Goal: Task Accomplishment & Management: Manage account settings

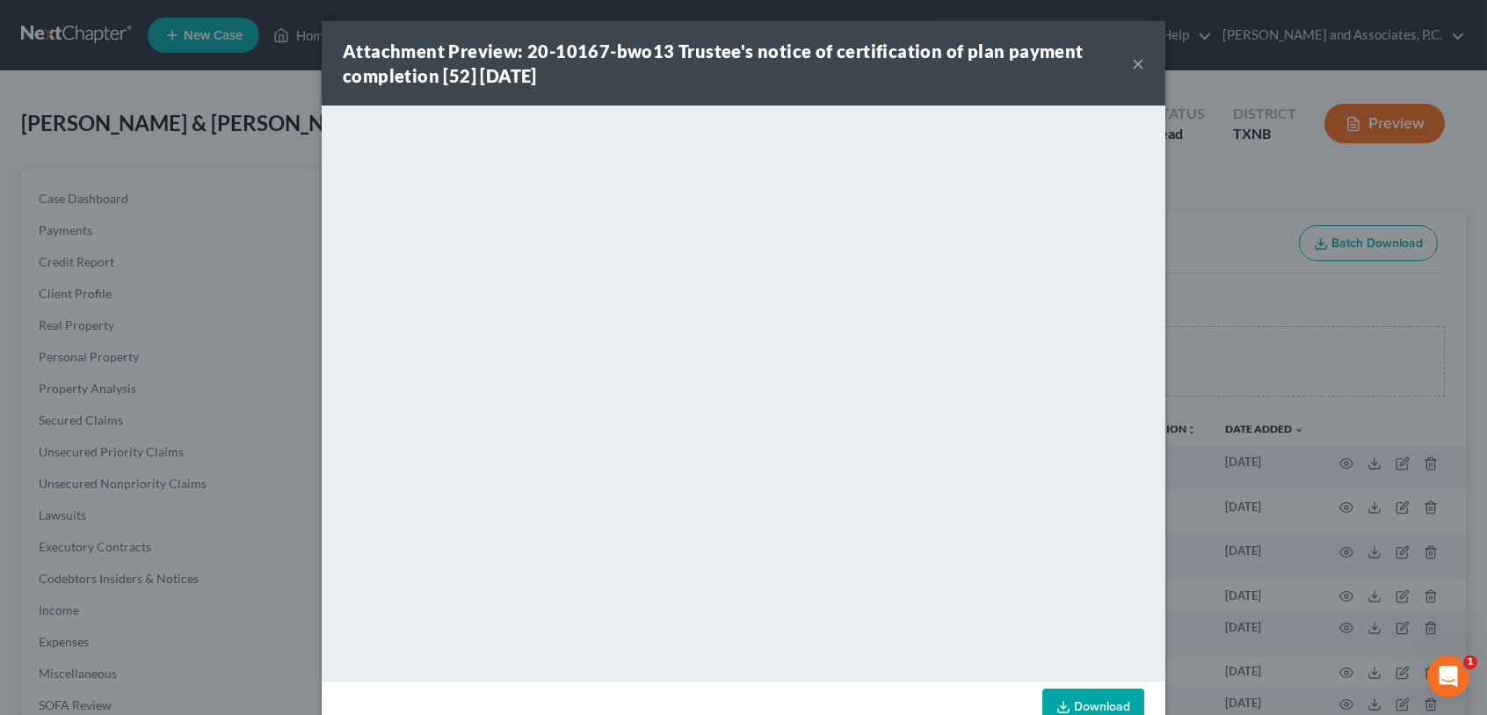
scroll to position [45, 0]
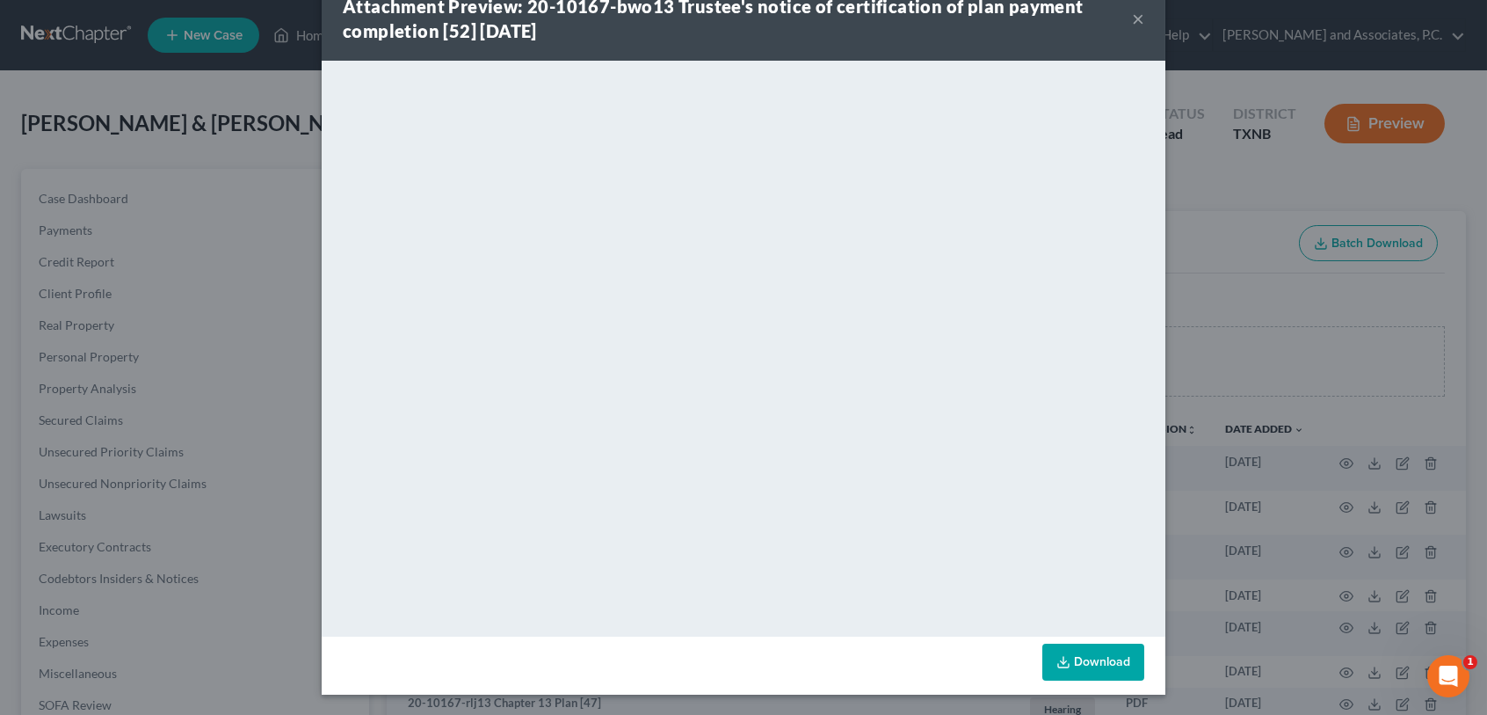
click at [1132, 19] on button "×" at bounding box center [1138, 18] width 12 height 21
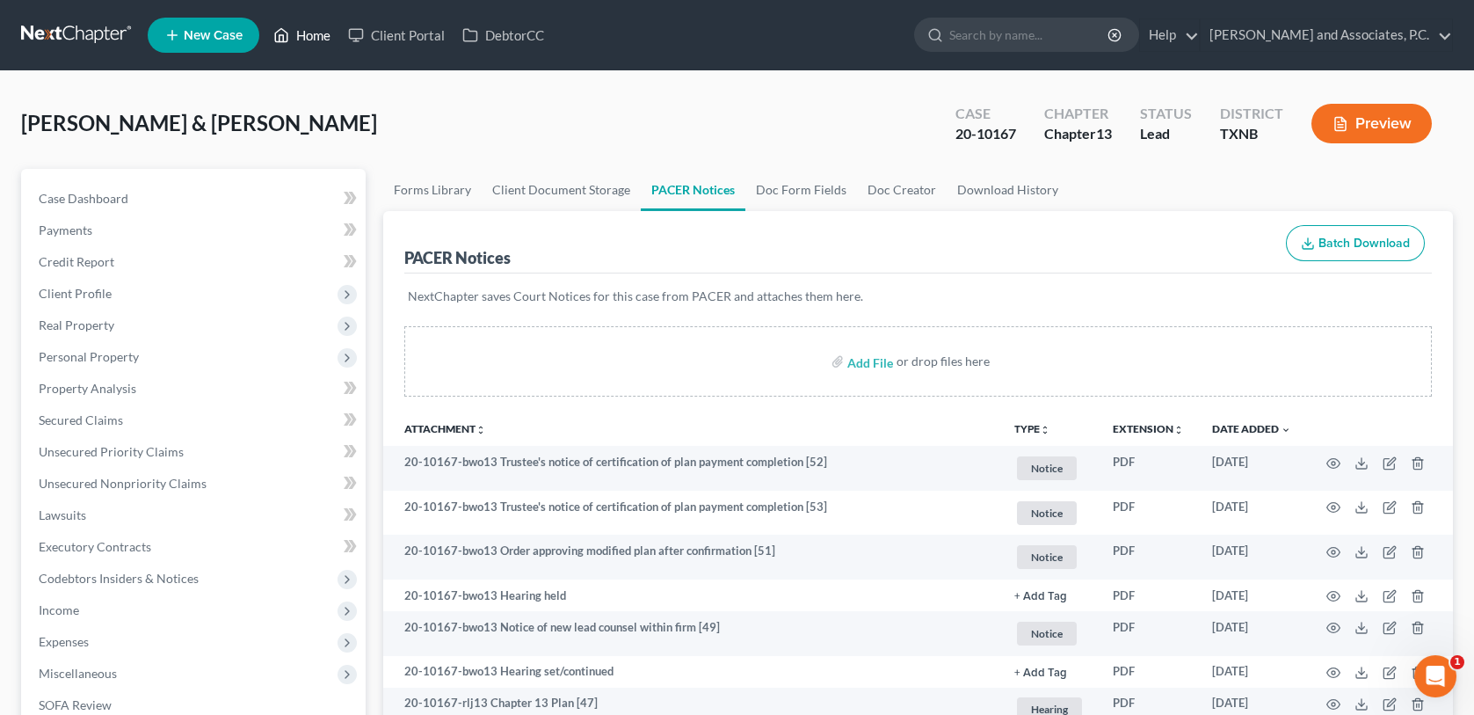
click at [326, 37] on link "Home" at bounding box center [302, 35] width 75 height 32
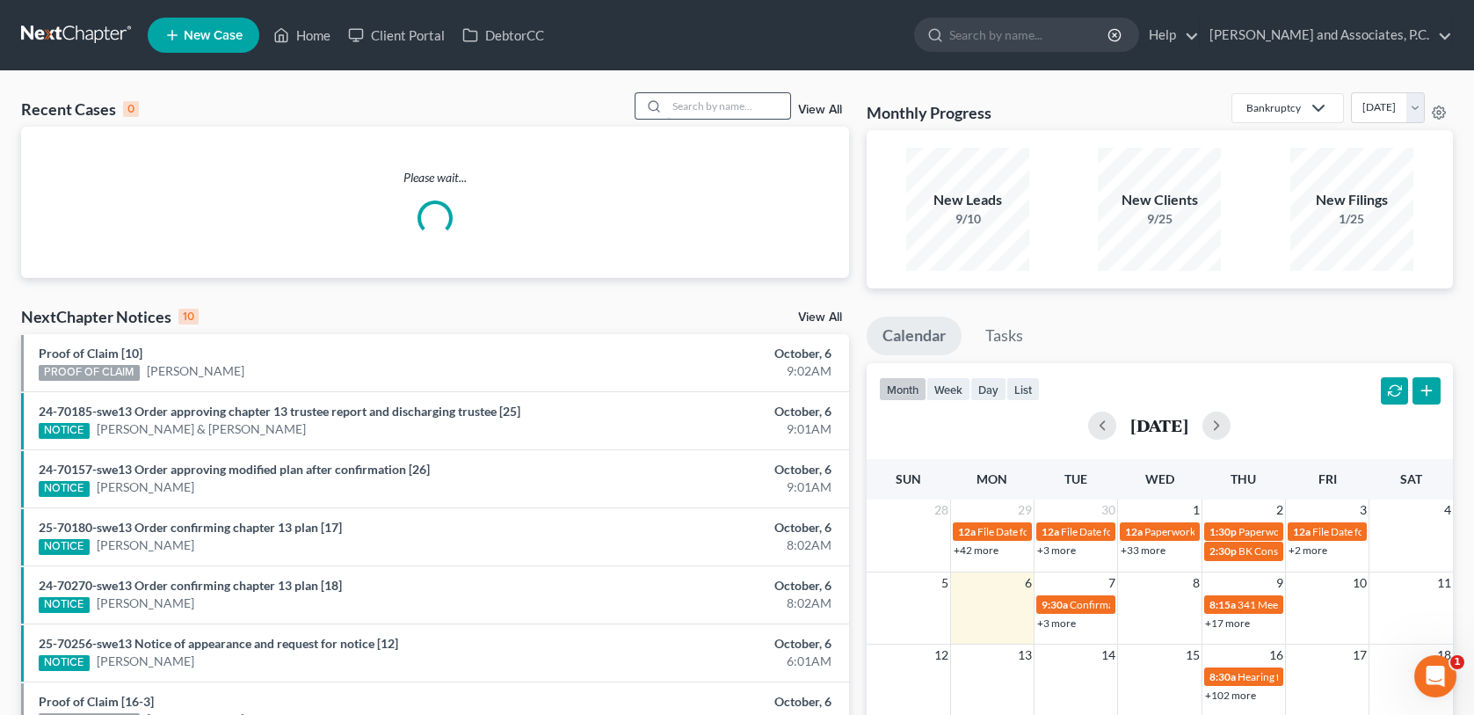
click at [700, 105] on input "search" at bounding box center [728, 105] width 123 height 25
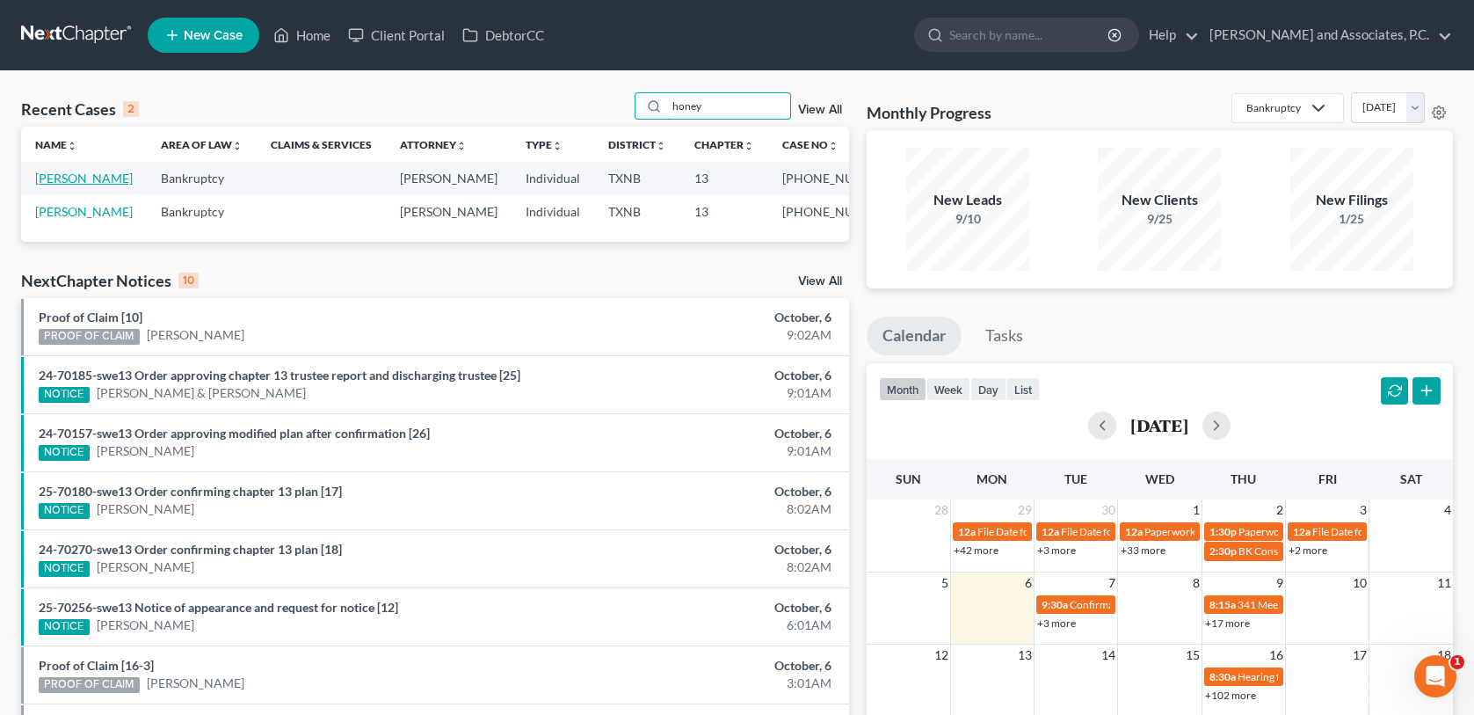
type input "honey"
click at [44, 178] on link "[PERSON_NAME]" at bounding box center [84, 177] width 98 height 15
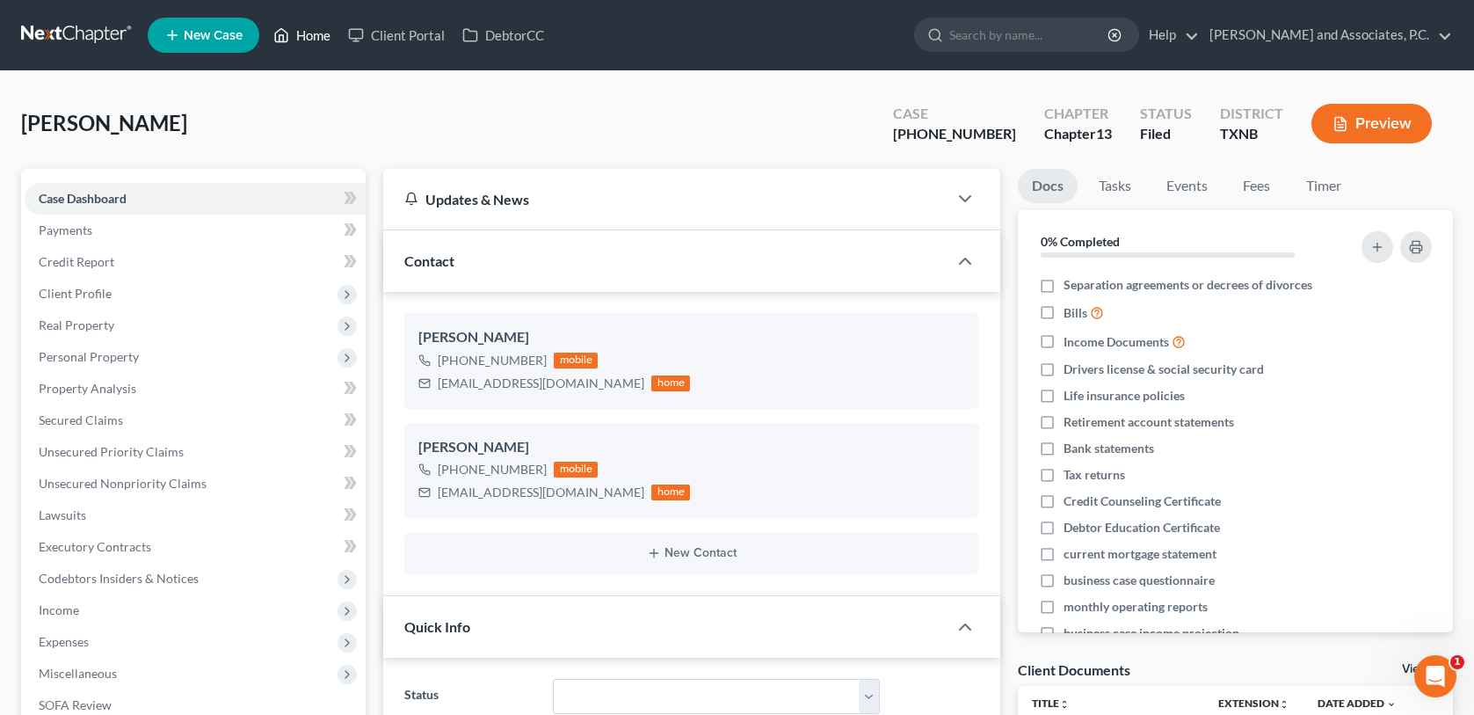
click at [319, 37] on link "Home" at bounding box center [302, 35] width 75 height 32
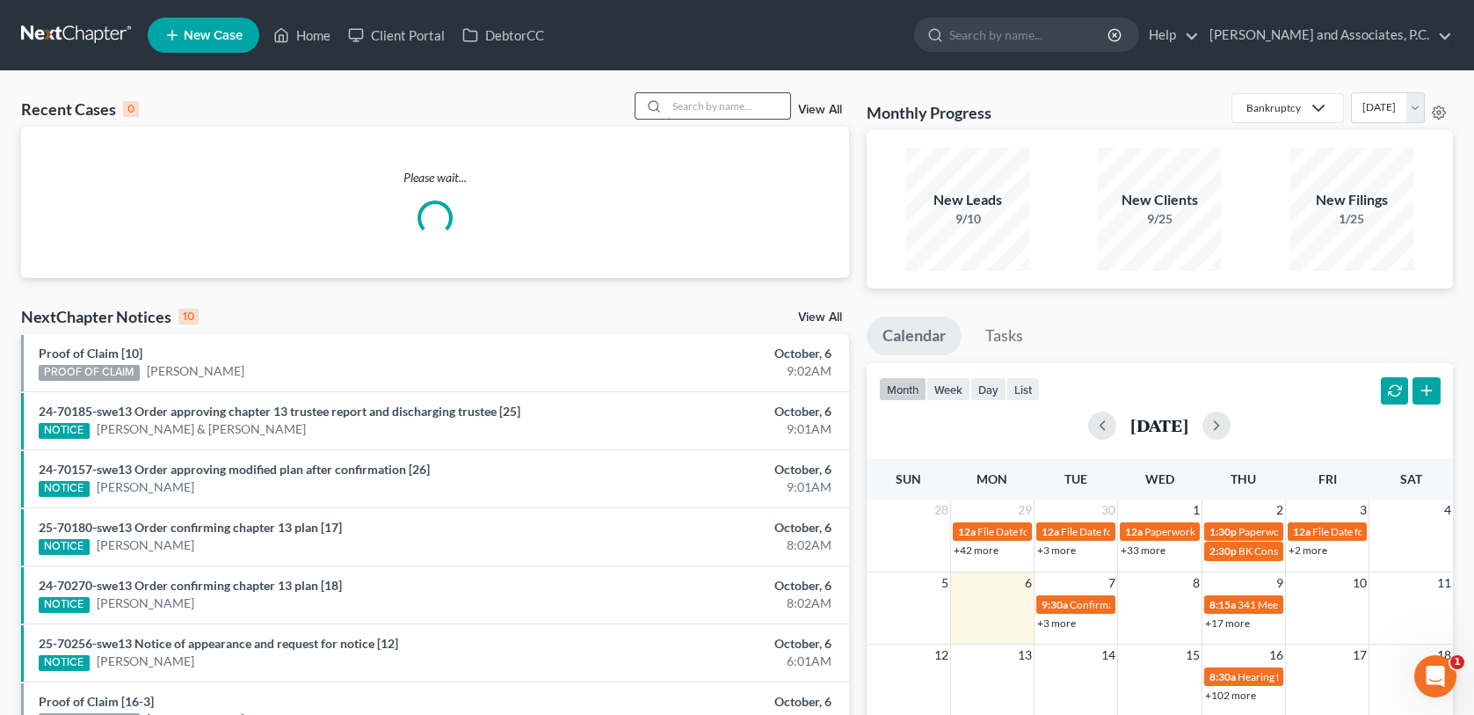
click at [695, 110] on input "search" at bounding box center [728, 105] width 123 height 25
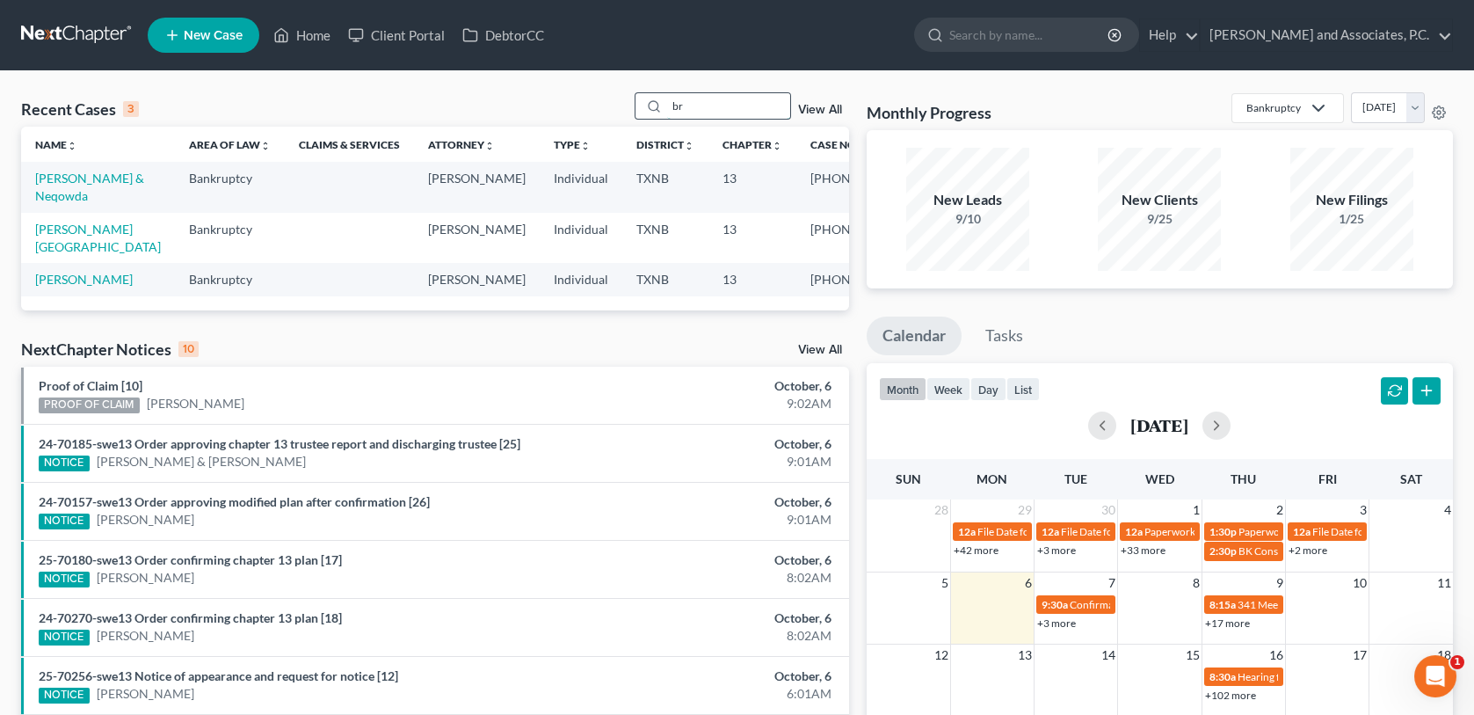
type input "b"
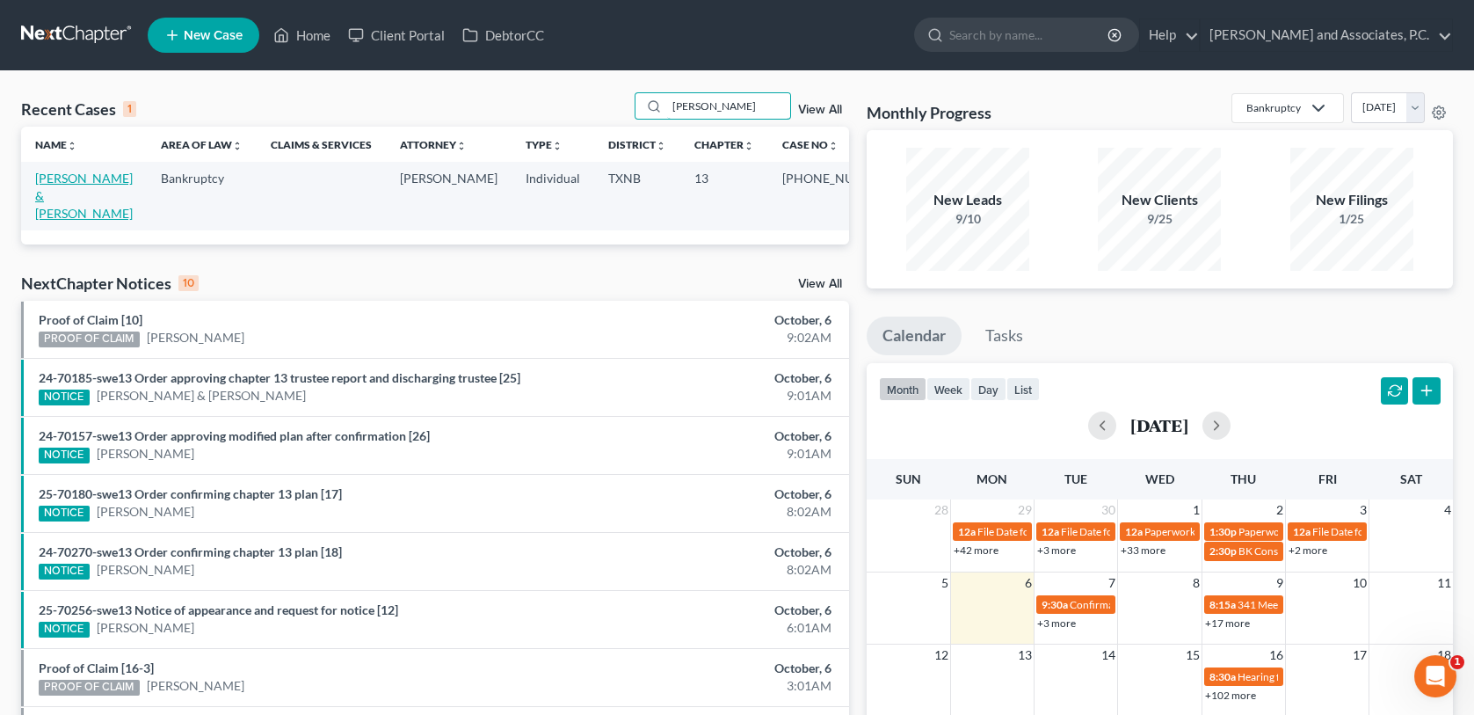
type input "[PERSON_NAME]"
click at [77, 175] on link "[PERSON_NAME] & [PERSON_NAME]" at bounding box center [84, 195] width 98 height 50
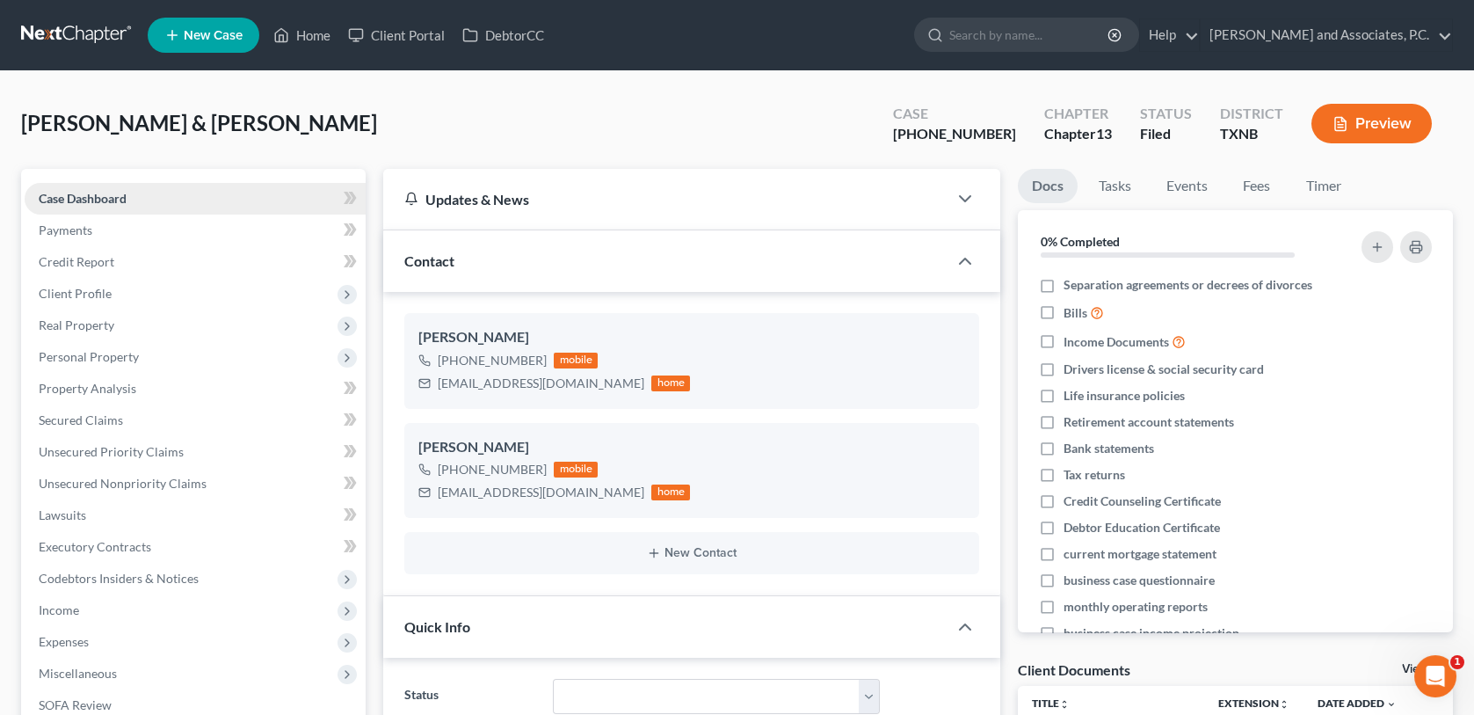
scroll to position [222, 0]
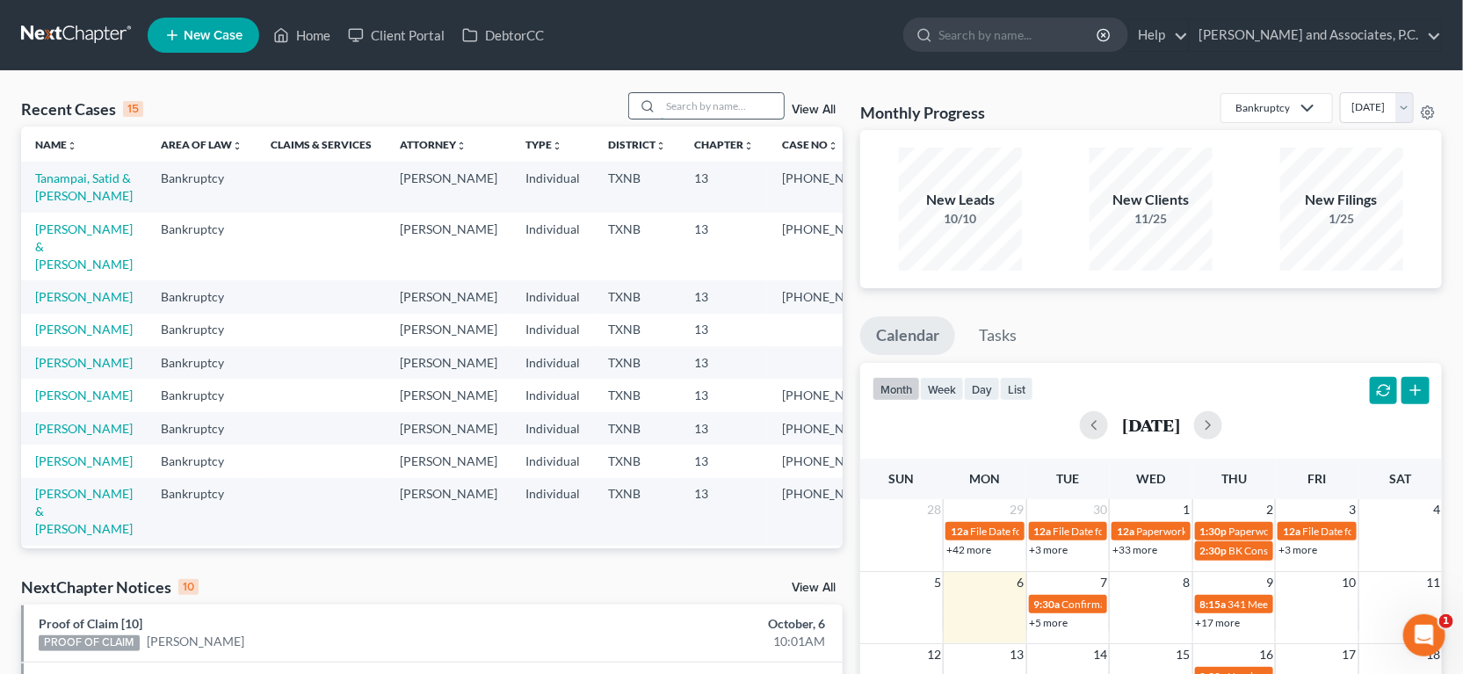
click at [718, 98] on input "search" at bounding box center [722, 105] width 123 height 25
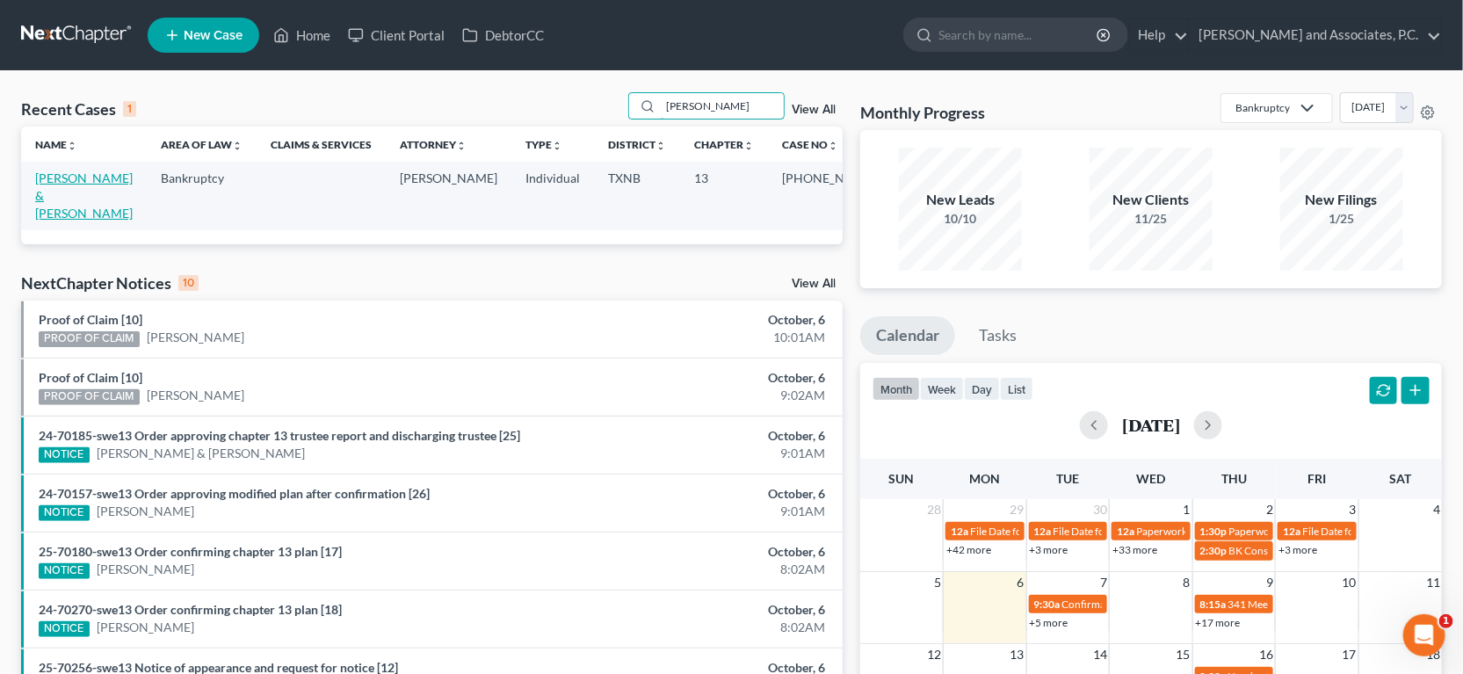
type input "[PERSON_NAME]"
click at [76, 177] on link "[PERSON_NAME] & [PERSON_NAME]" at bounding box center [84, 195] width 98 height 50
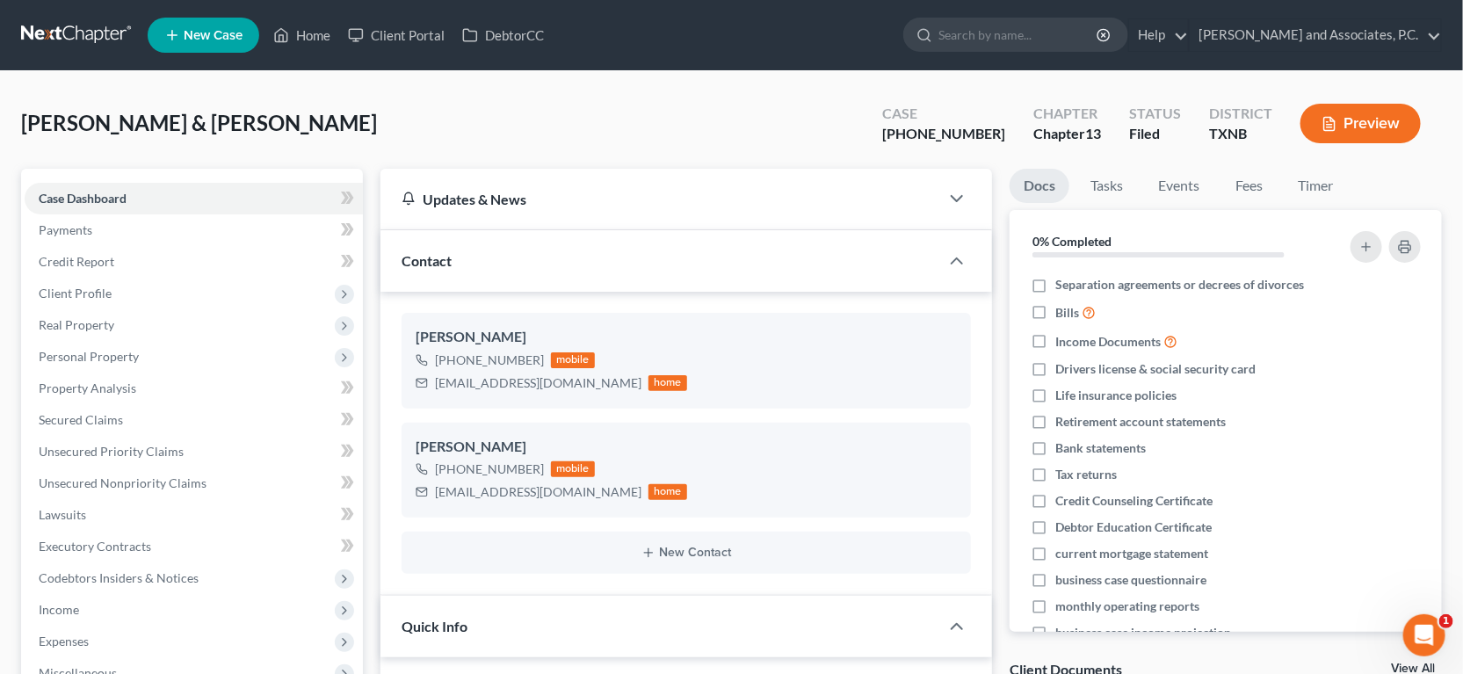
scroll to position [222, 0]
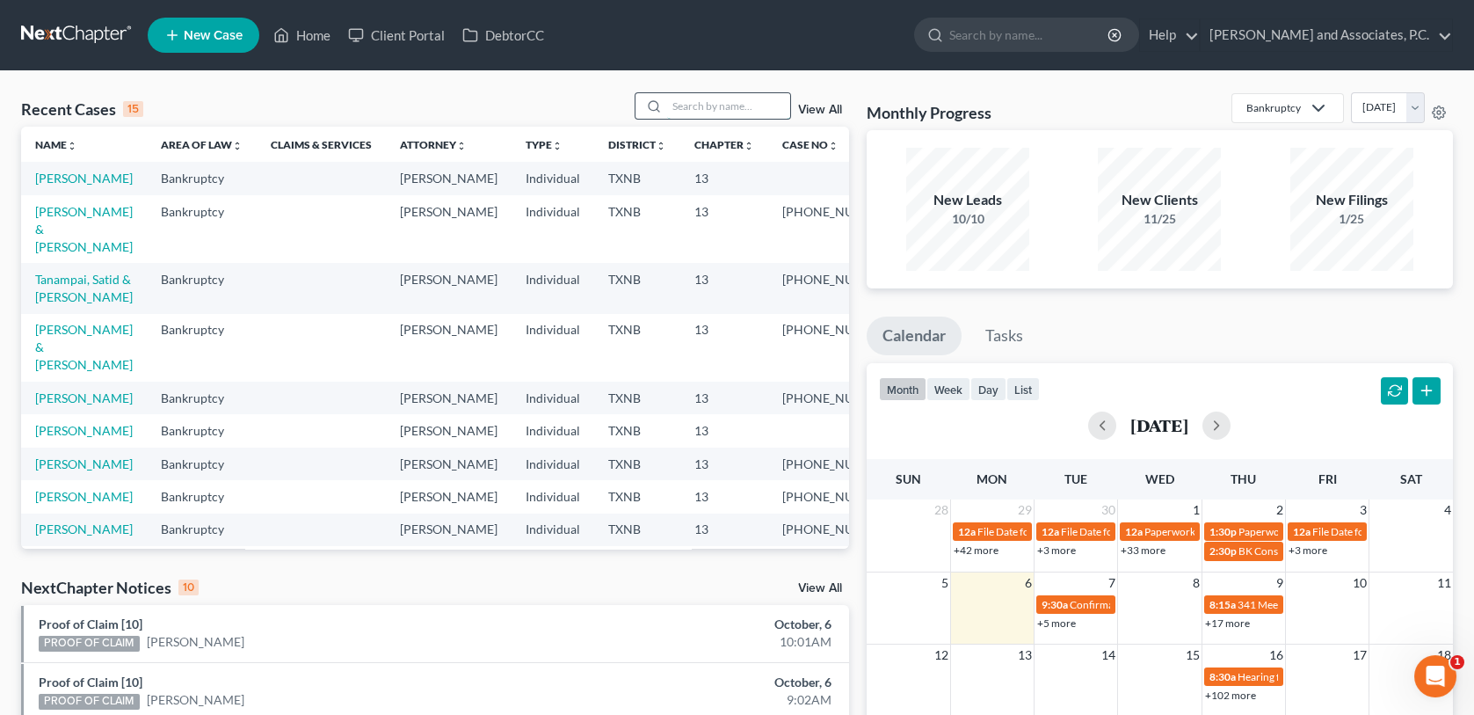
click at [690, 106] on input "search" at bounding box center [728, 105] width 123 height 25
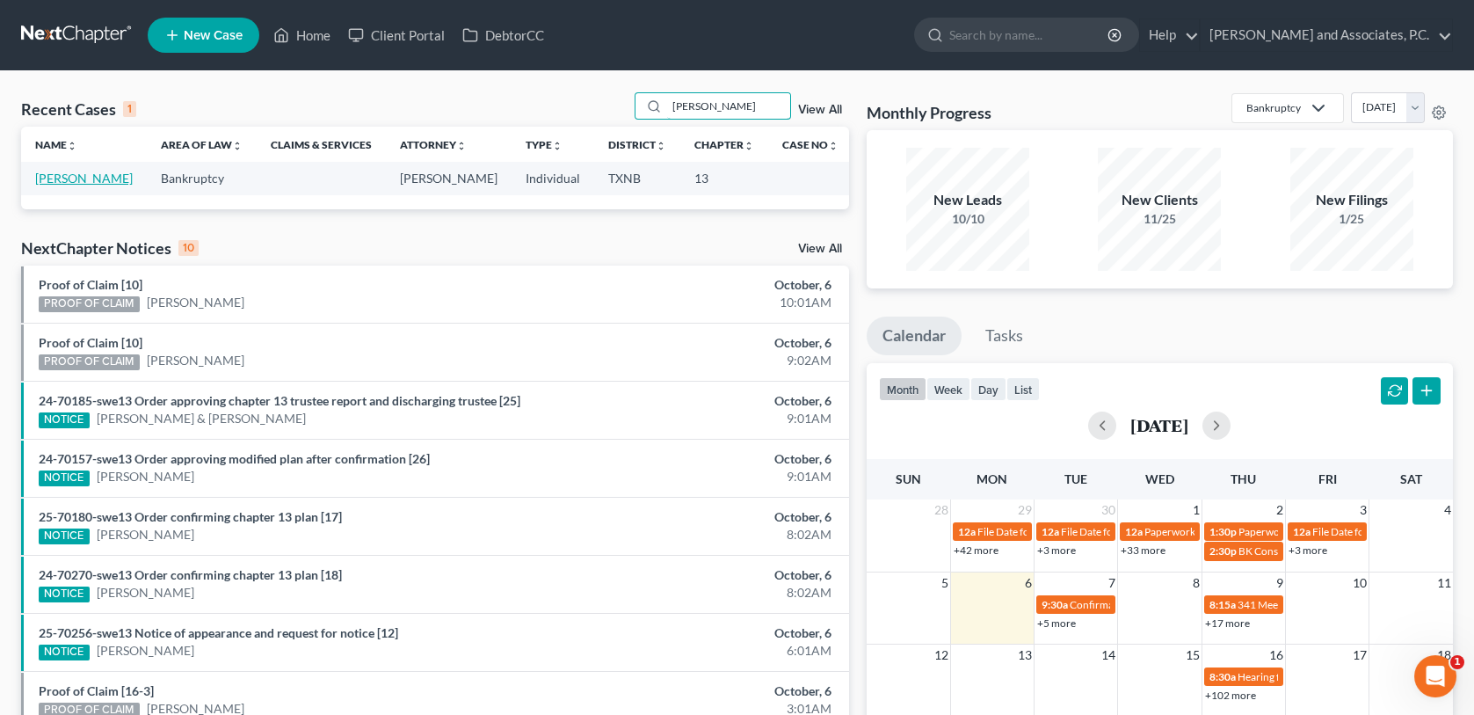
type input "buce"
click at [74, 179] on link "Buce, Larry" at bounding box center [84, 177] width 98 height 15
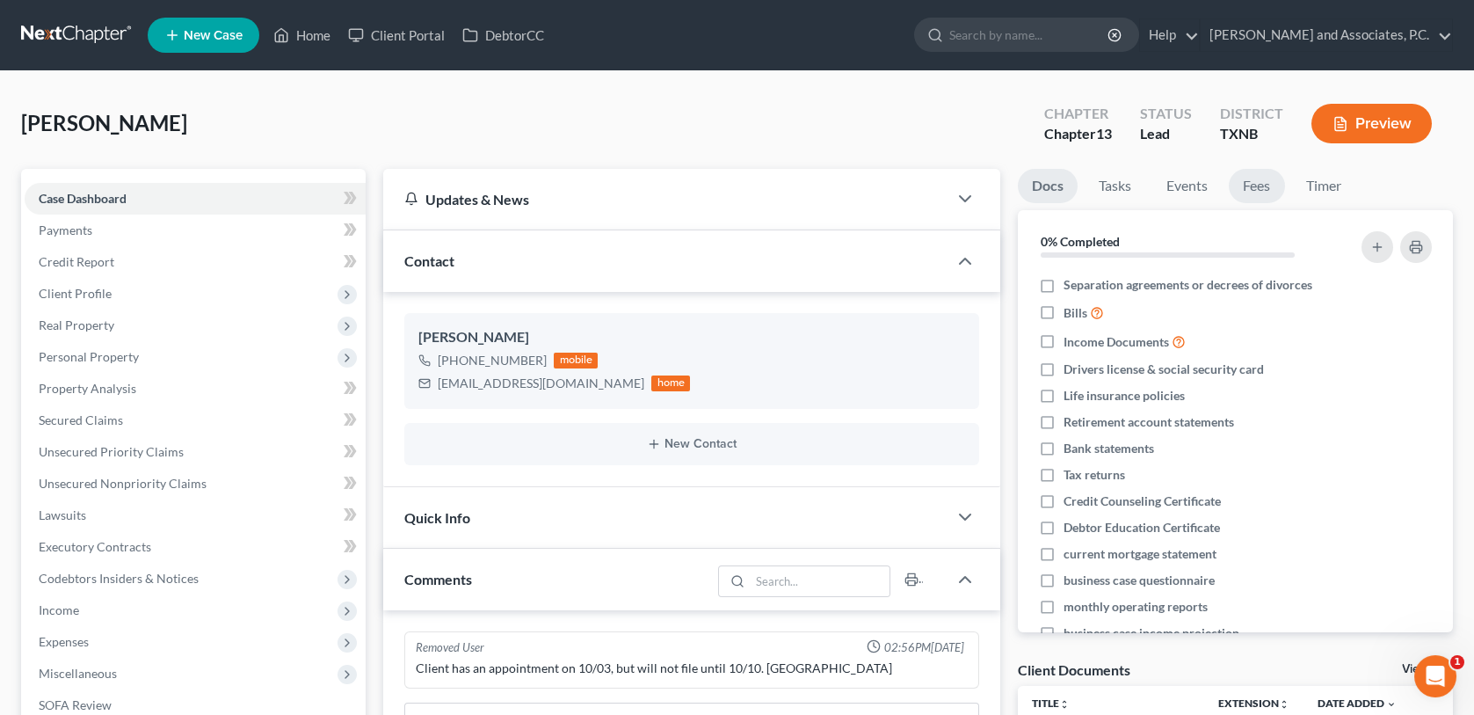
click at [1266, 182] on link "Fees" at bounding box center [1257, 186] width 56 height 34
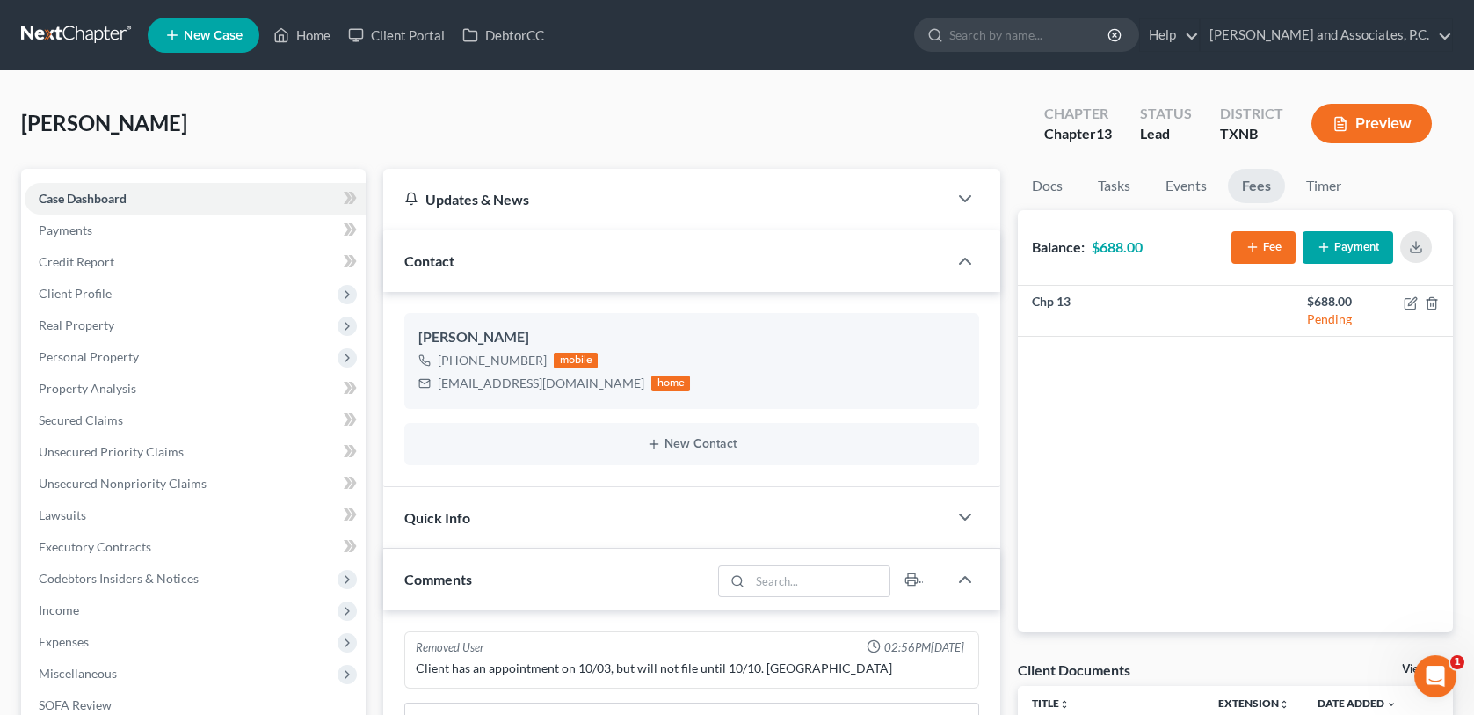
click at [1332, 250] on button "Payment" at bounding box center [1347, 247] width 91 height 33
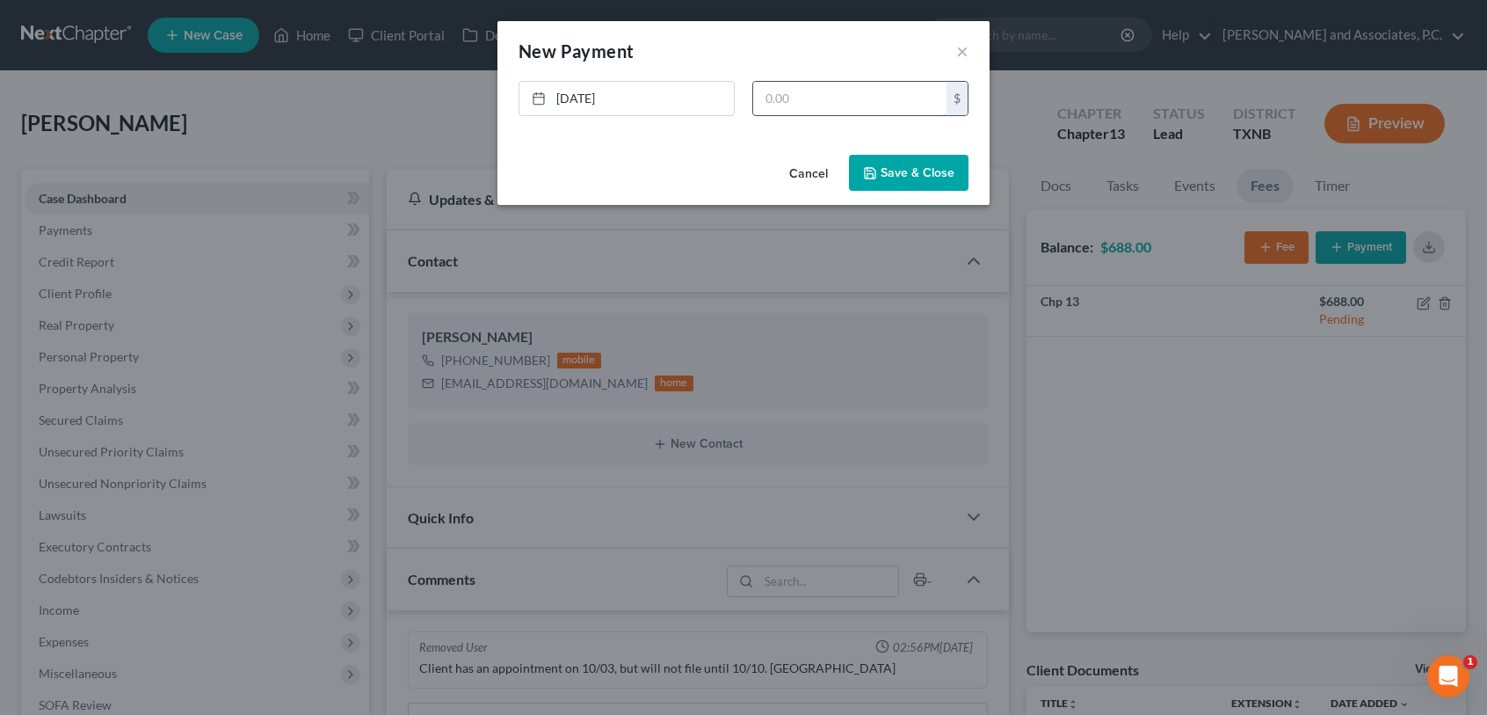
click at [854, 99] on input "text" at bounding box center [849, 98] width 193 height 33
type input "688.00"
click at [907, 163] on button "Save & Close" at bounding box center [909, 173] width 120 height 37
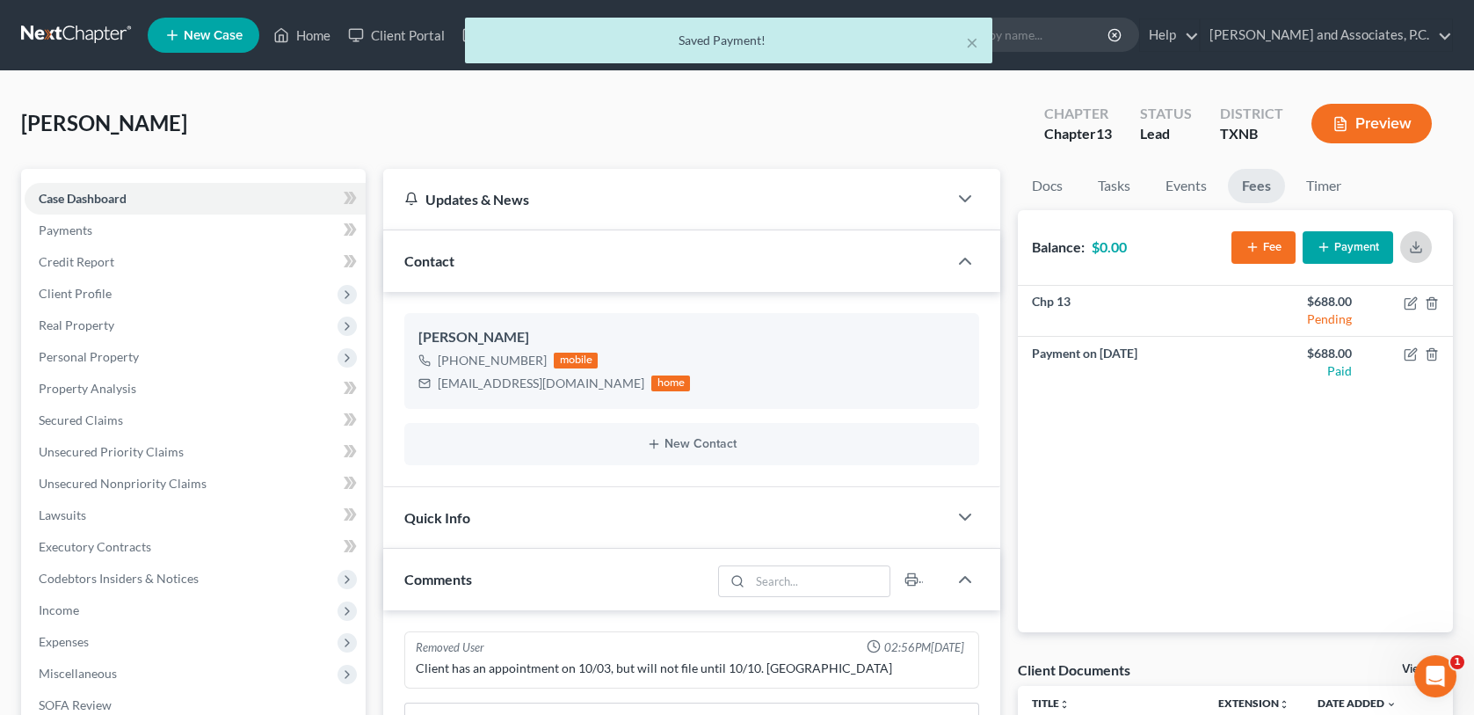
click at [1412, 253] on button "button" at bounding box center [1416, 247] width 32 height 32
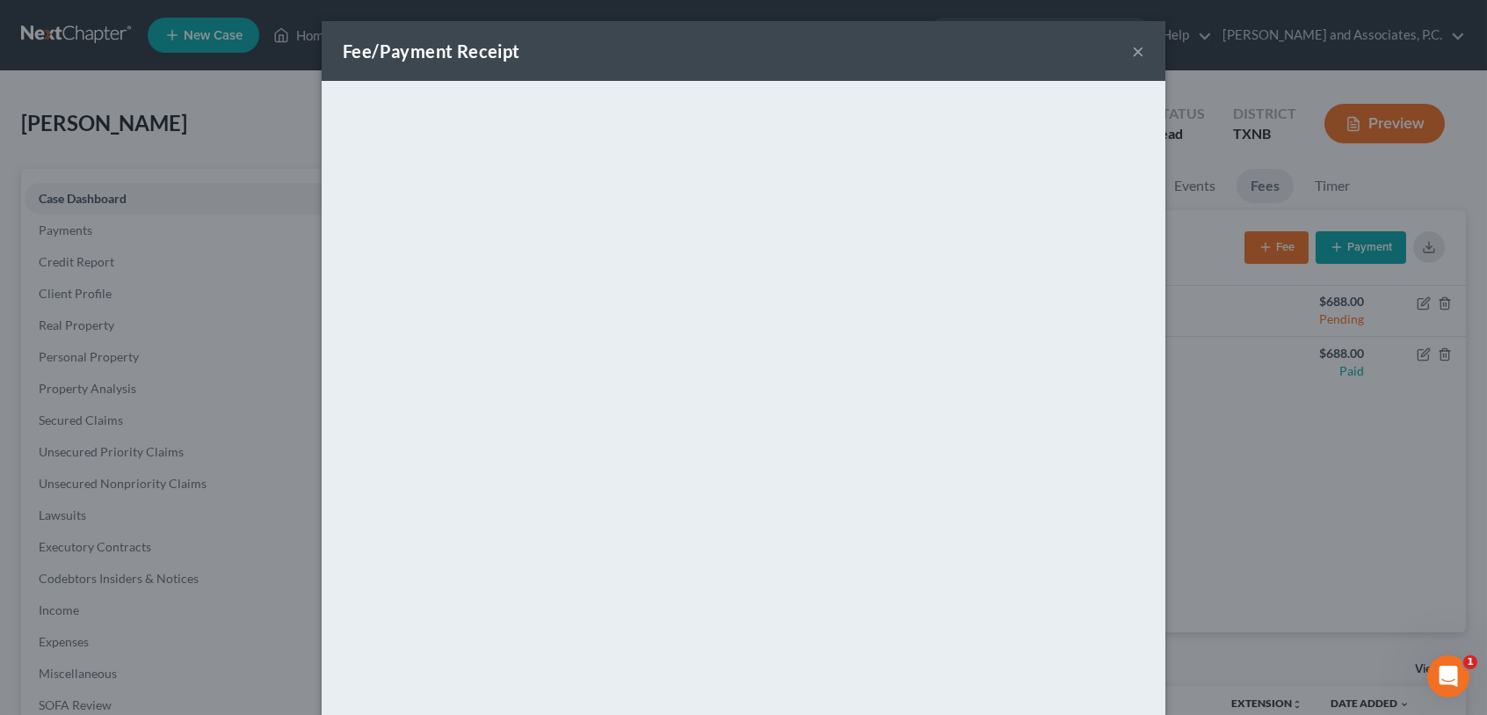
click at [1132, 51] on button "×" at bounding box center [1138, 50] width 12 height 21
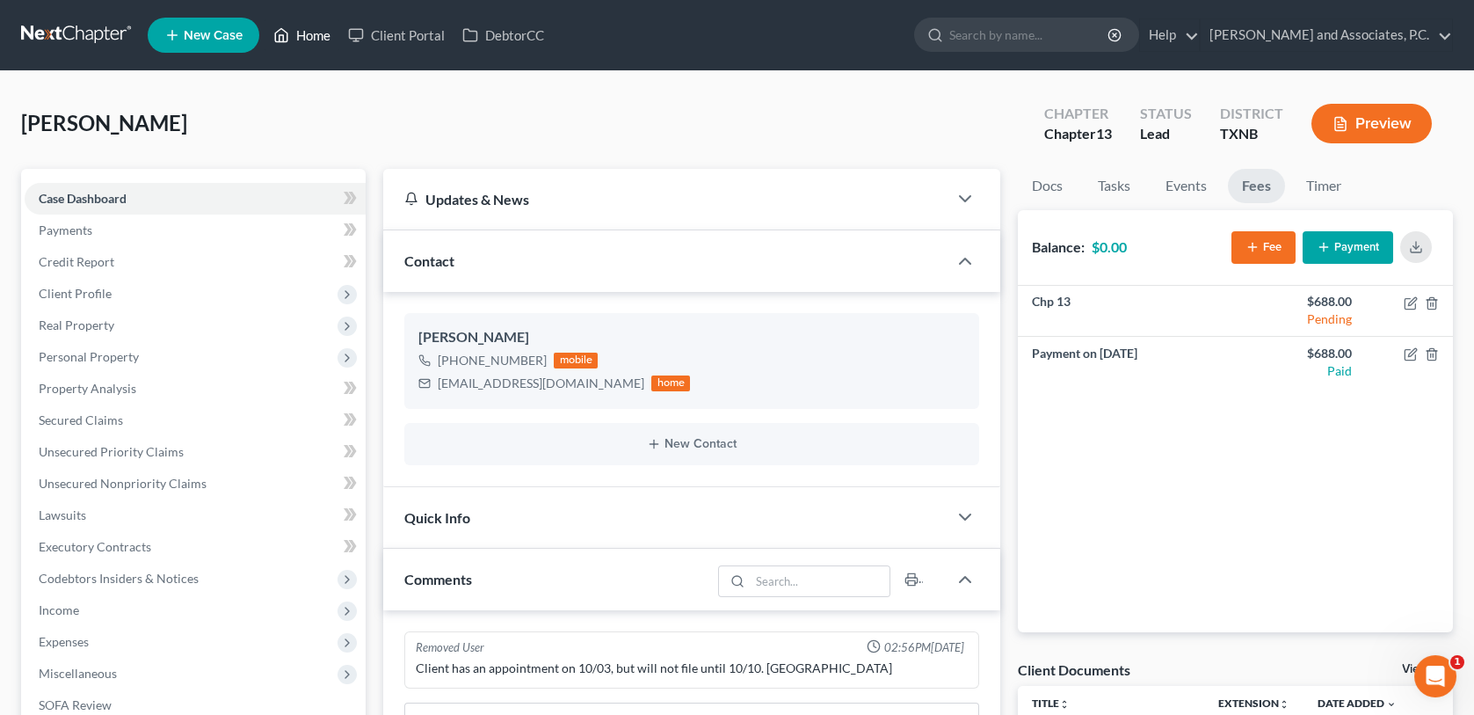
click at [315, 36] on link "Home" at bounding box center [302, 35] width 75 height 32
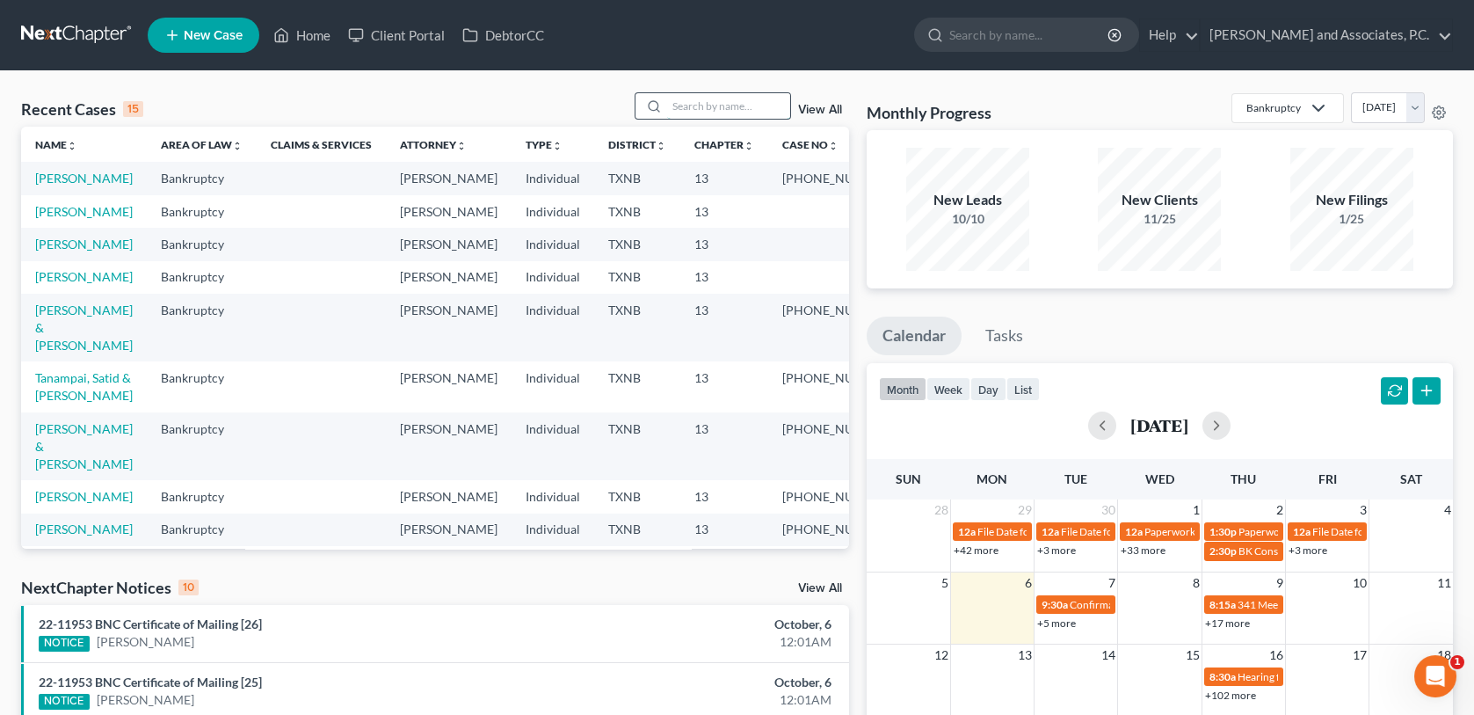
click at [683, 103] on input "search" at bounding box center [728, 105] width 123 height 25
type input "sessions"
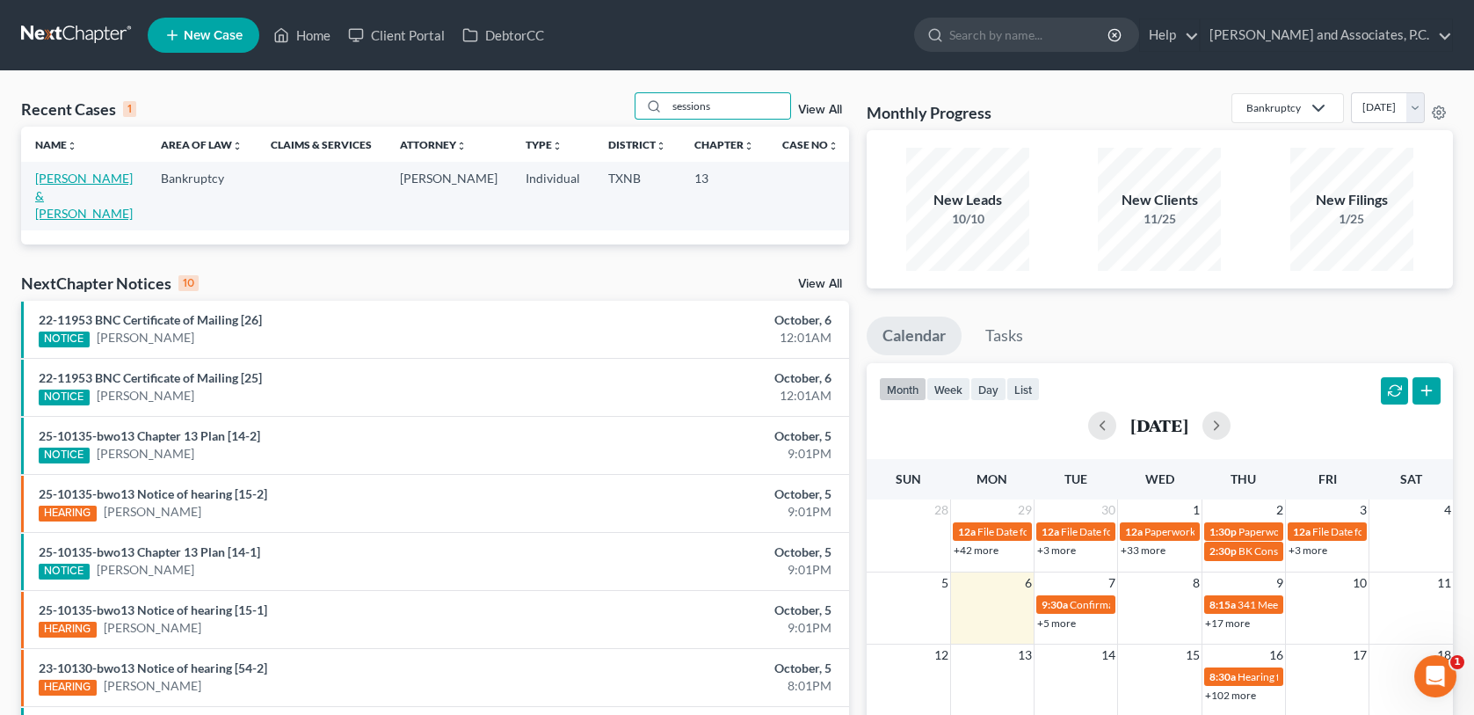
click at [70, 178] on link "Sessions, Brandon & Megan" at bounding box center [84, 195] width 98 height 50
click at [69, 178] on link "Sessions, Brandon & Megan" at bounding box center [84, 195] width 98 height 50
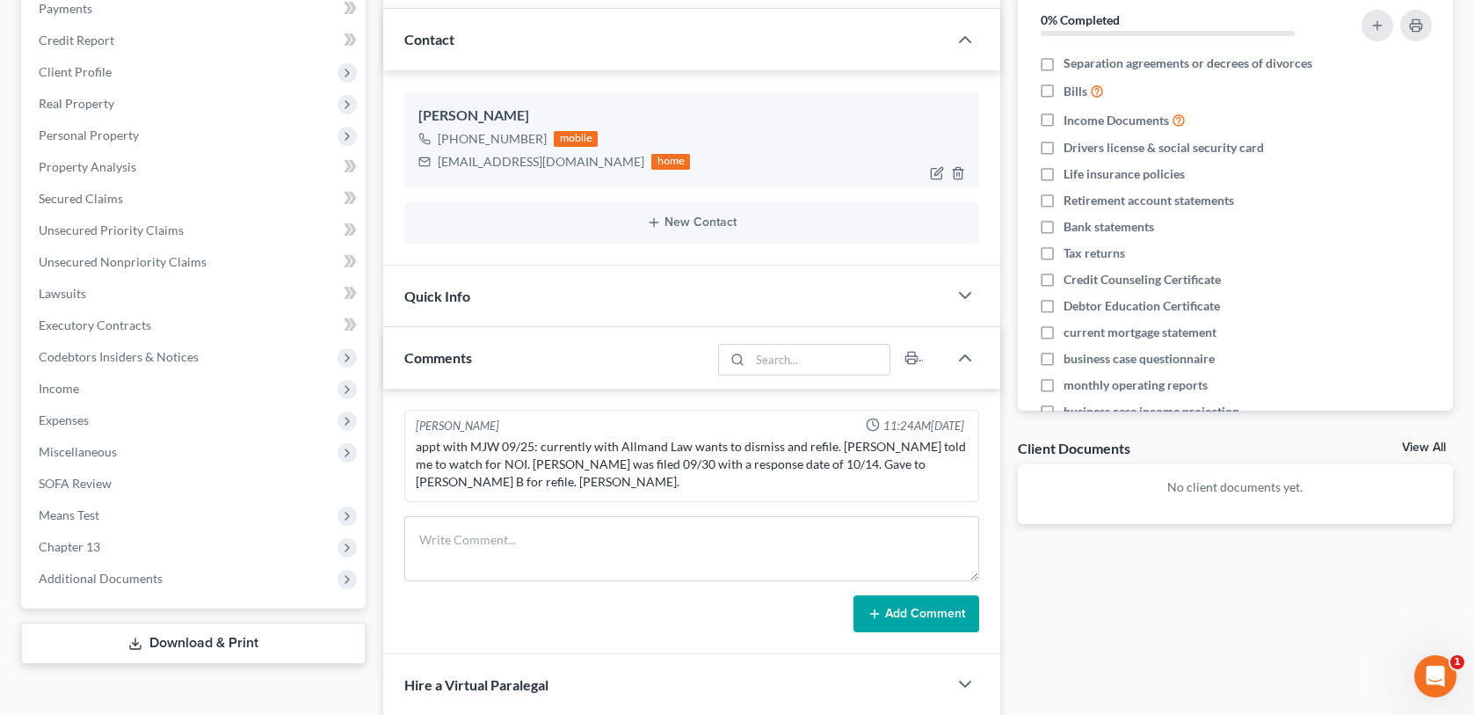
scroll to position [190, 0]
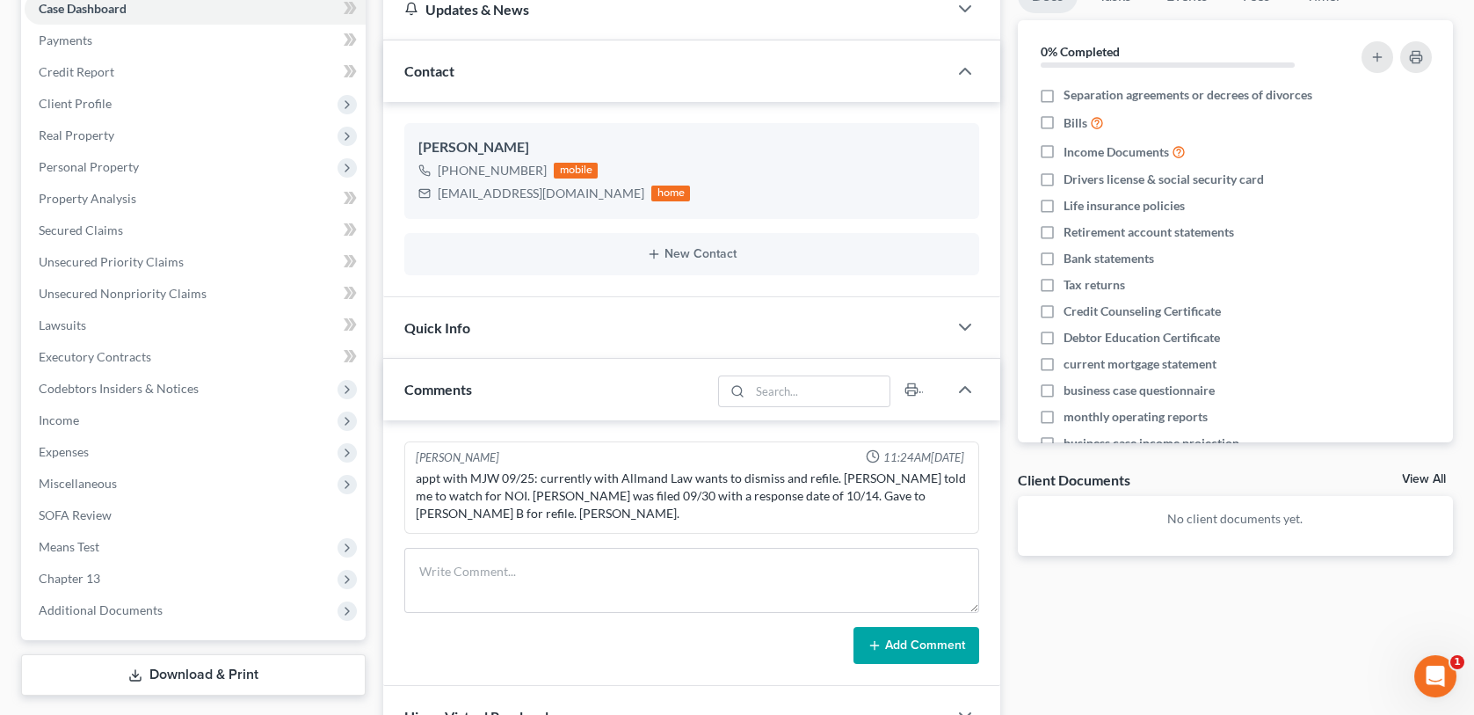
click at [519, 330] on div "Quick Info" at bounding box center [664, 327] width 563 height 61
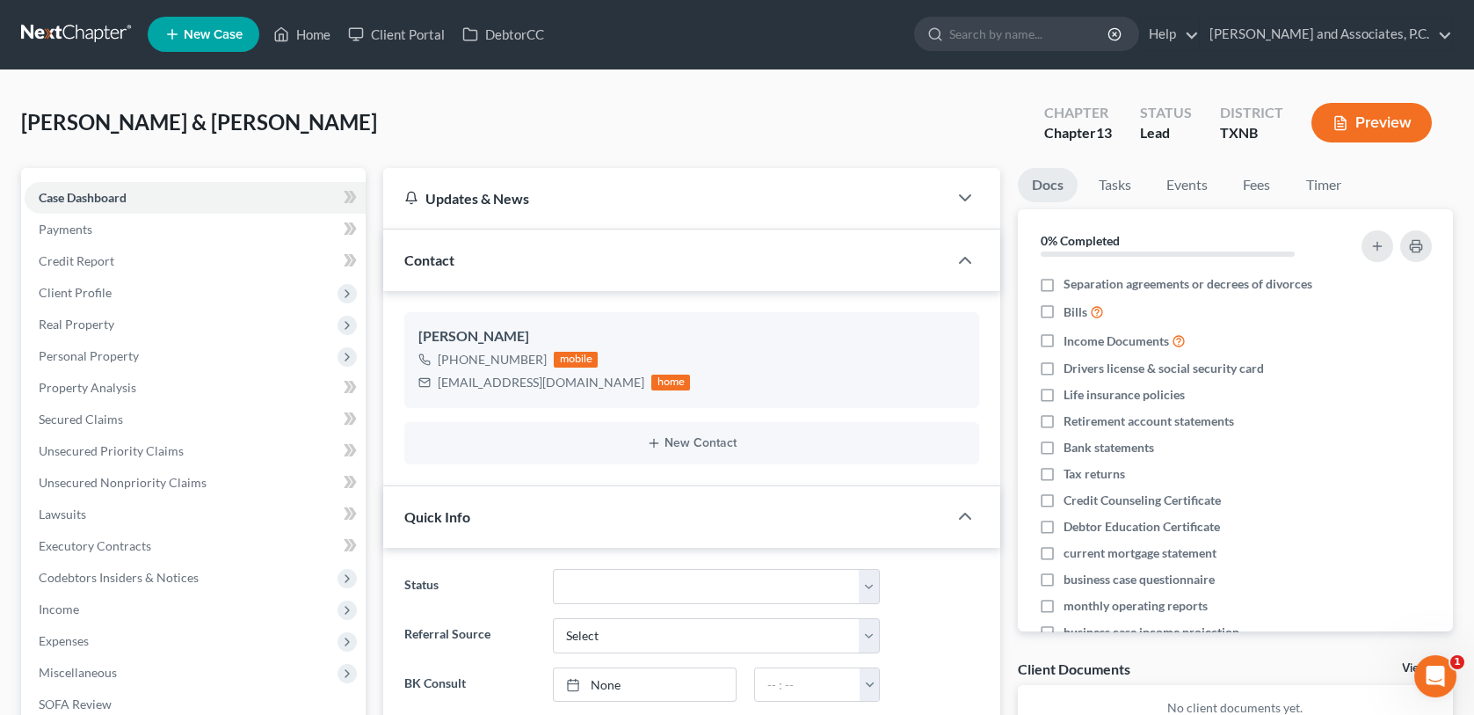
scroll to position [0, 0]
